Goal: Task Accomplishment & Management: Use online tool/utility

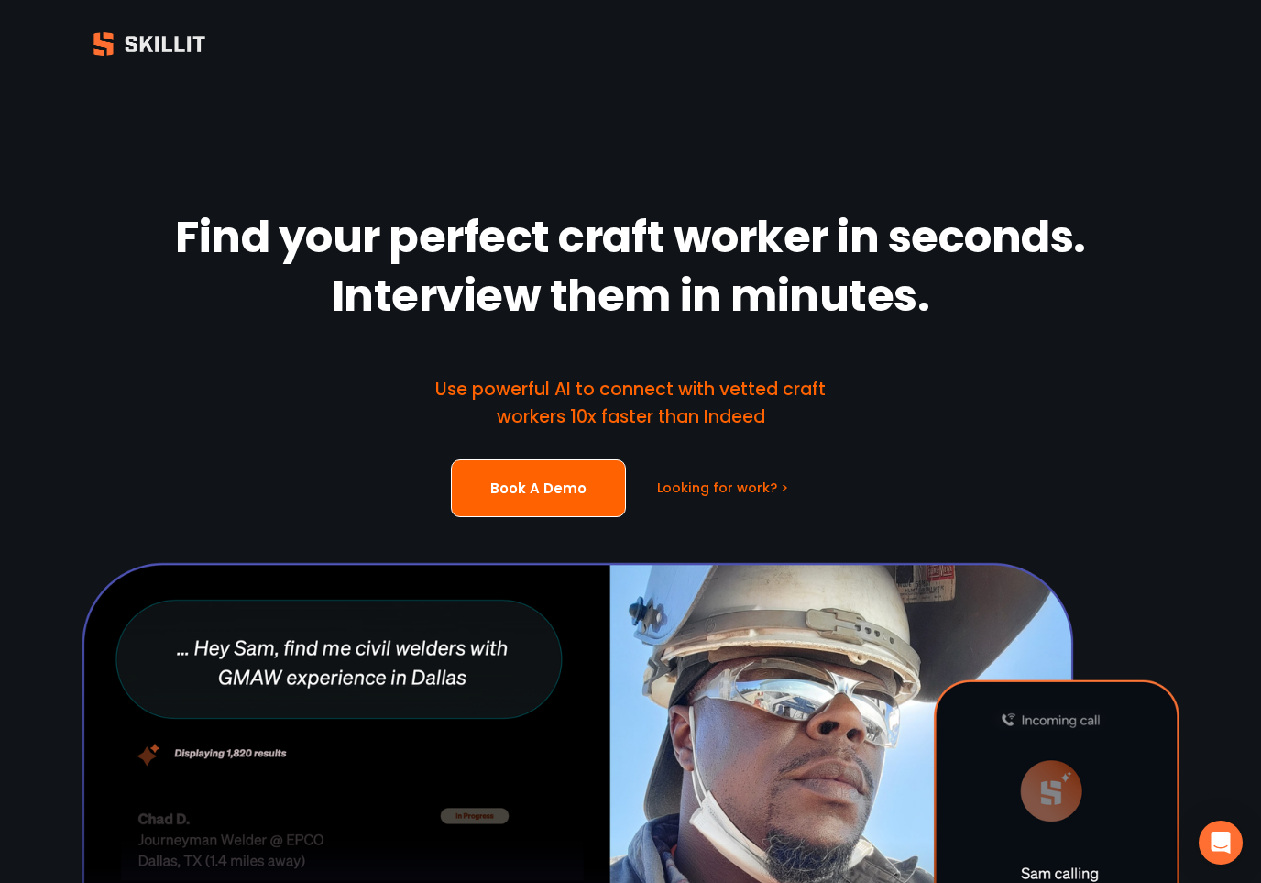
click at [1212, 44] on div at bounding box center [630, 44] width 1261 height 48
click at [1224, 40] on div at bounding box center [630, 44] width 1261 height 48
click at [1220, 46] on div at bounding box center [630, 44] width 1261 height 48
click at [1220, 47] on div at bounding box center [630, 44] width 1261 height 48
click at [1218, 51] on div at bounding box center [630, 44] width 1261 height 48
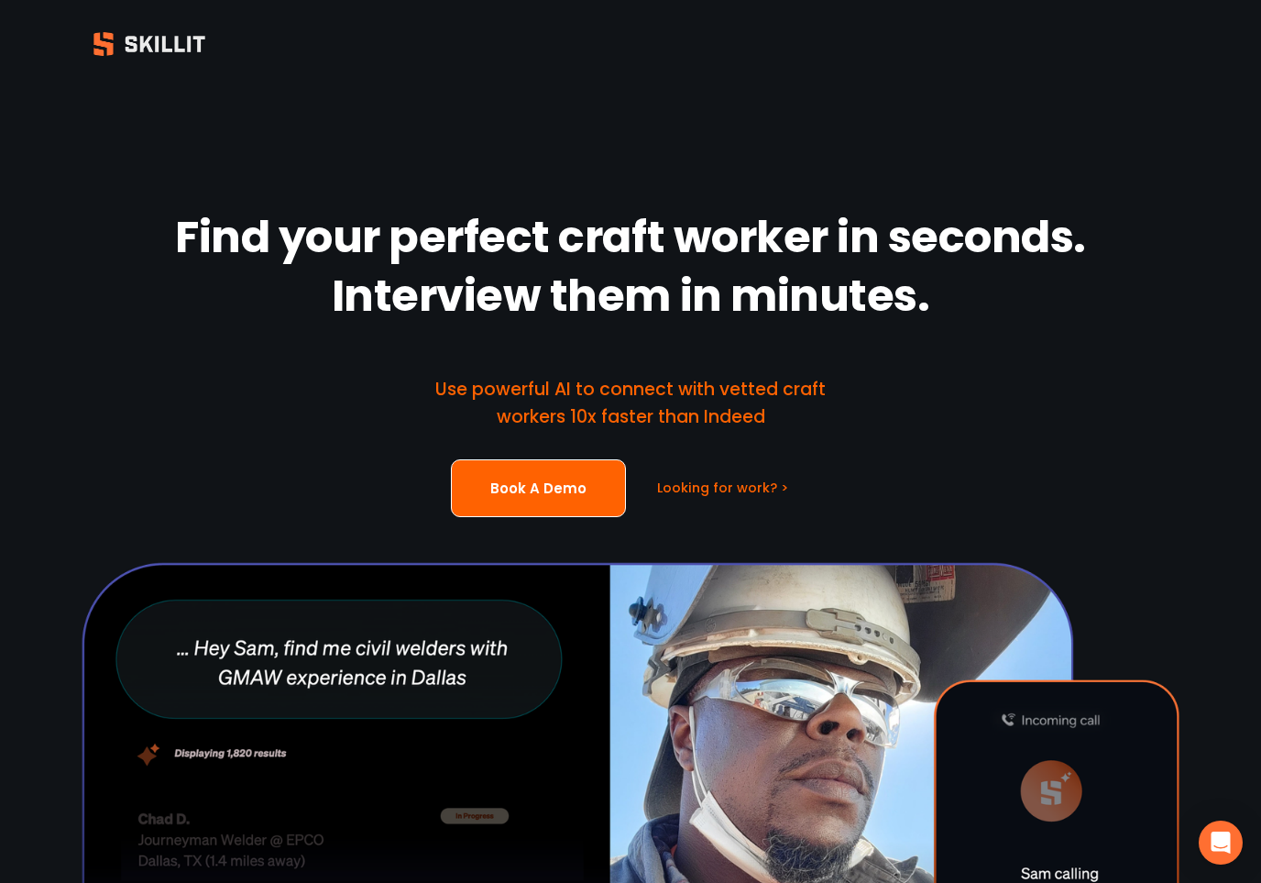
click at [1220, 54] on div at bounding box center [630, 44] width 1261 height 48
click at [1215, 57] on div at bounding box center [630, 44] width 1261 height 48
click at [1193, 102] on div "Find your perfect craft worker in seconds. Interview them in minutes. Use power…" at bounding box center [630, 622] width 1261 height 1069
click at [1198, 93] on div "Find your perfect craft worker in seconds. Interview them in minutes. Use power…" at bounding box center [630, 622] width 1261 height 1069
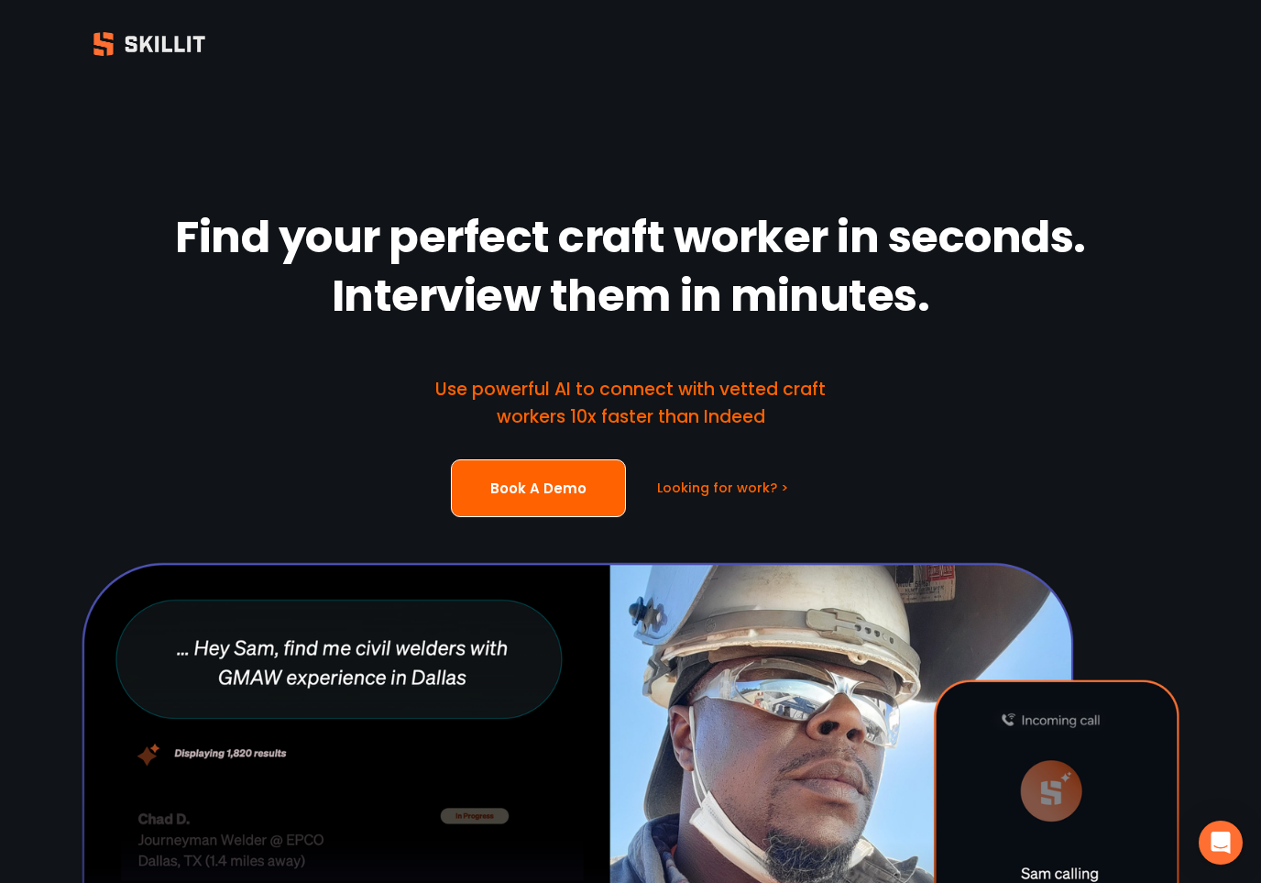
click at [1175, 106] on div "Find your perfect craft worker in seconds. Interview them in minutes. Use power…" at bounding box center [630, 622] width 1261 height 1069
click at [1179, 101] on div "Find your perfect craft worker in seconds. Interview them in minutes. Use power…" at bounding box center [630, 622] width 1261 height 1069
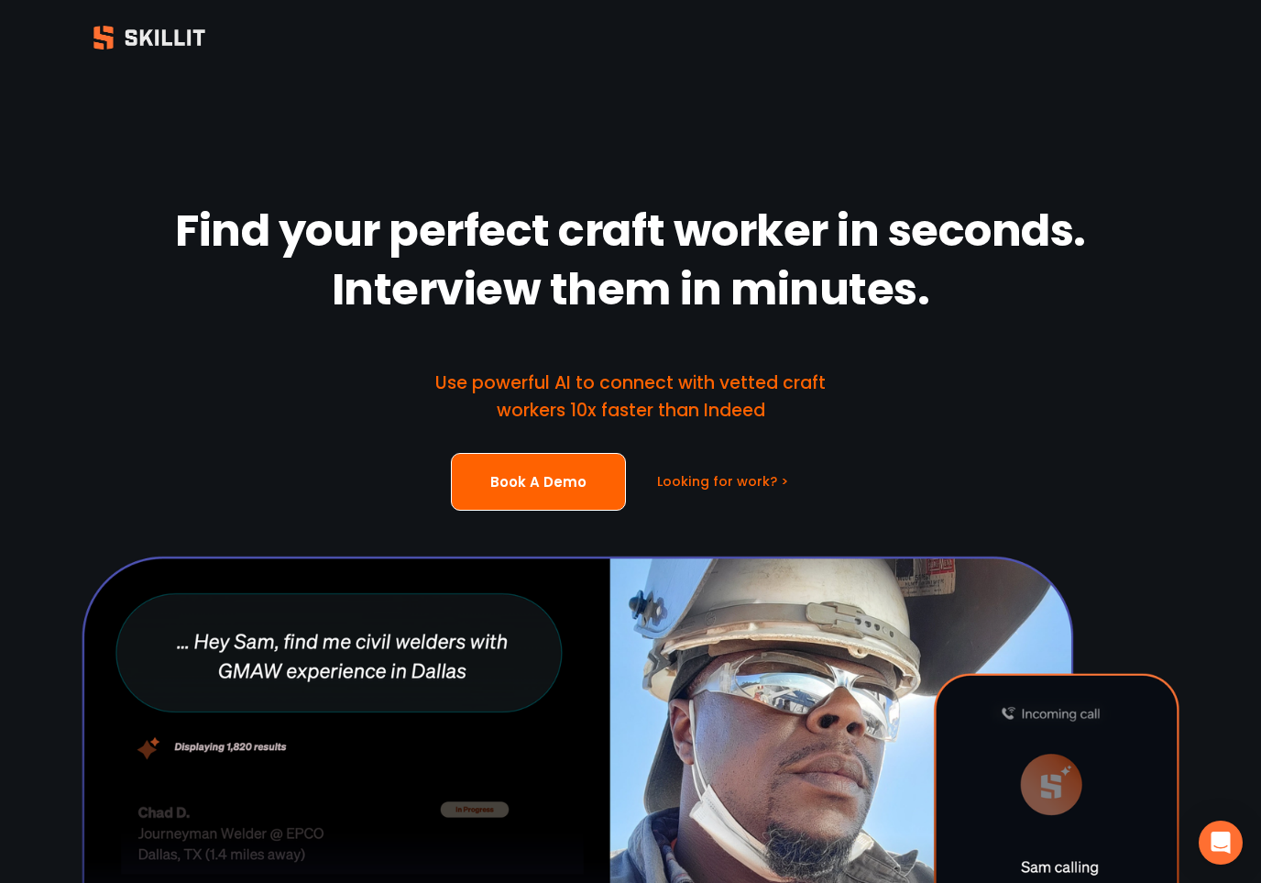
click at [1194, 63] on div at bounding box center [630, 38] width 1261 height 72
click at [1187, 66] on div at bounding box center [630, 38] width 1261 height 72
click at [1189, 38] on div at bounding box center [630, 38] width 1261 height 48
